Goal: Find specific page/section: Find specific page/section

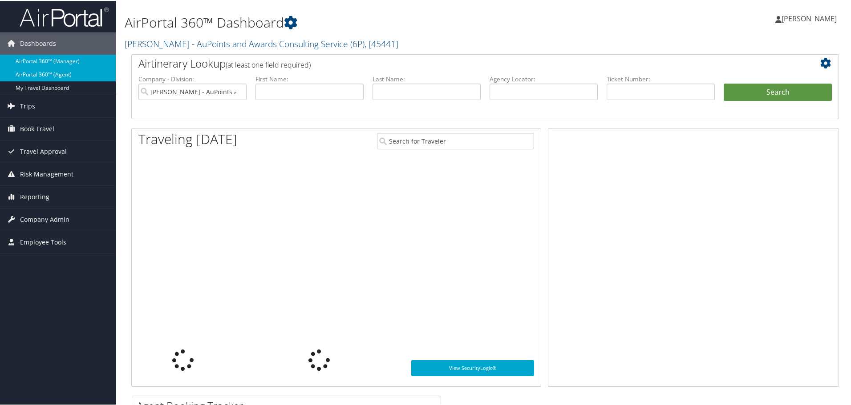
drag, startPoint x: 0, startPoint y: 0, endPoint x: 58, endPoint y: 76, distance: 95.6
click at [58, 76] on link "AirPortal 360™ (Agent)" at bounding box center [58, 73] width 116 height 13
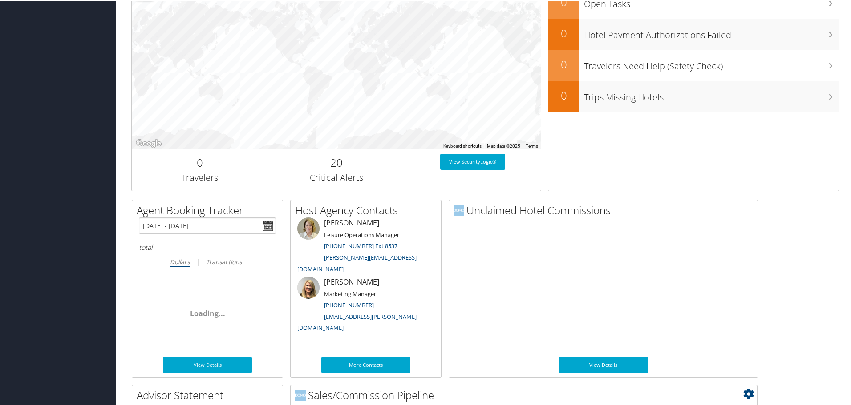
scroll to position [434, 0]
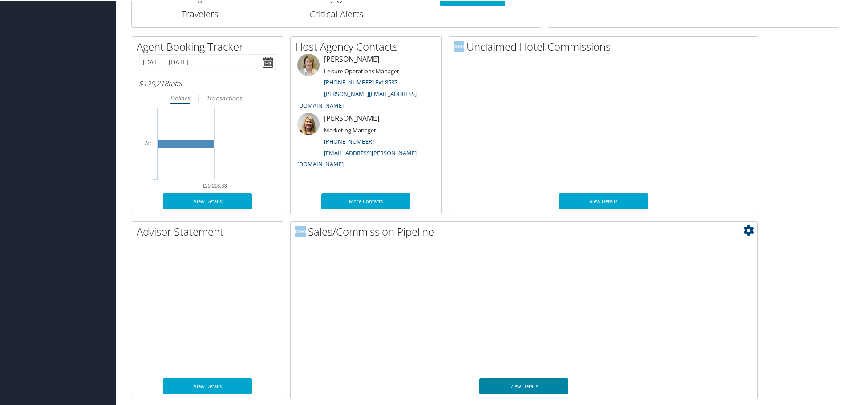
click at [521, 383] on link "View Details" at bounding box center [523, 386] width 89 height 16
